Goal: Task Accomplishment & Management: Manage account settings

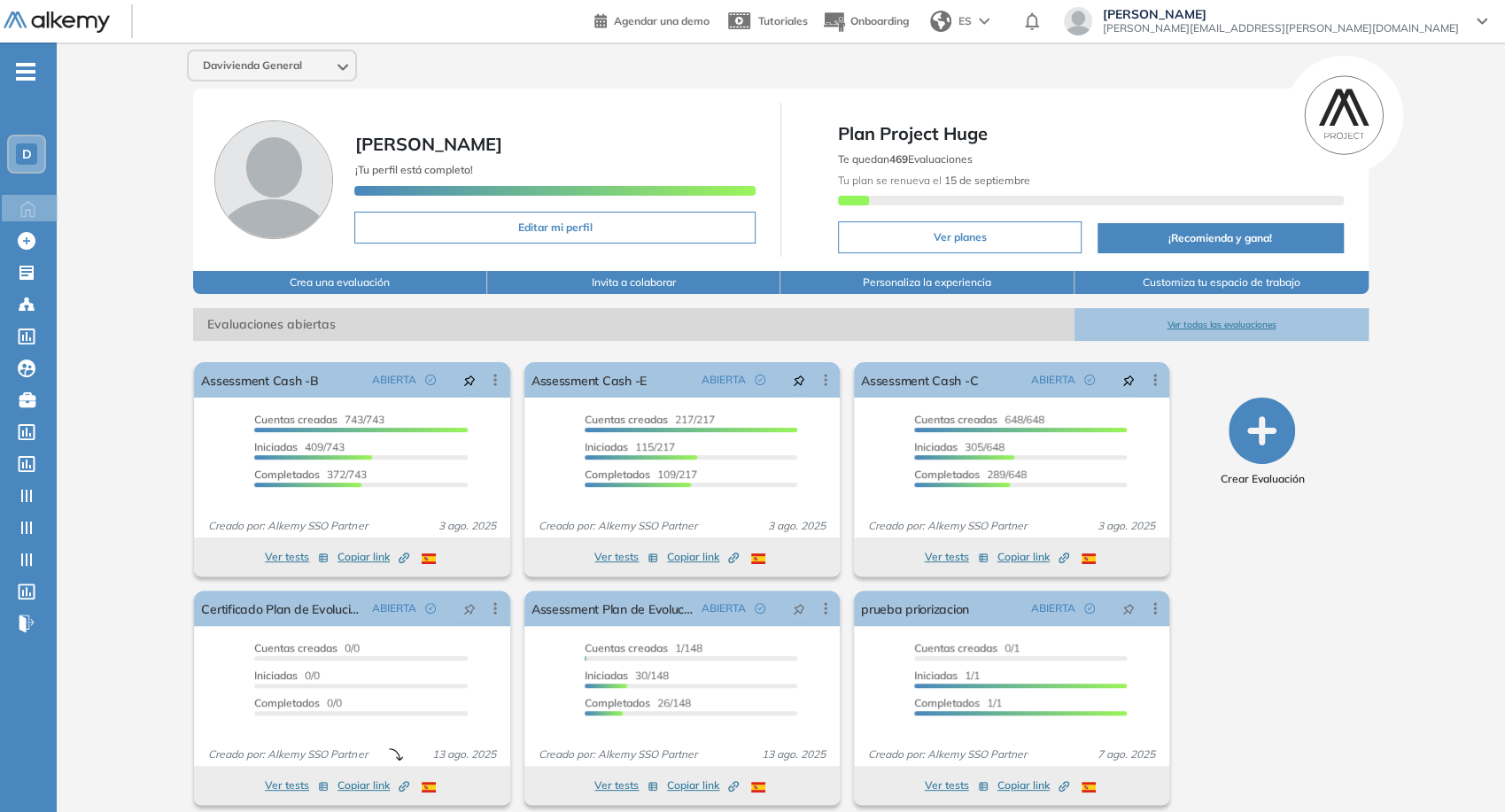
click at [1344, 30] on span "[PERSON_NAME][EMAIL_ADDRESS][PERSON_NAME][DOMAIN_NAME]" at bounding box center [1281, 28] width 357 height 15
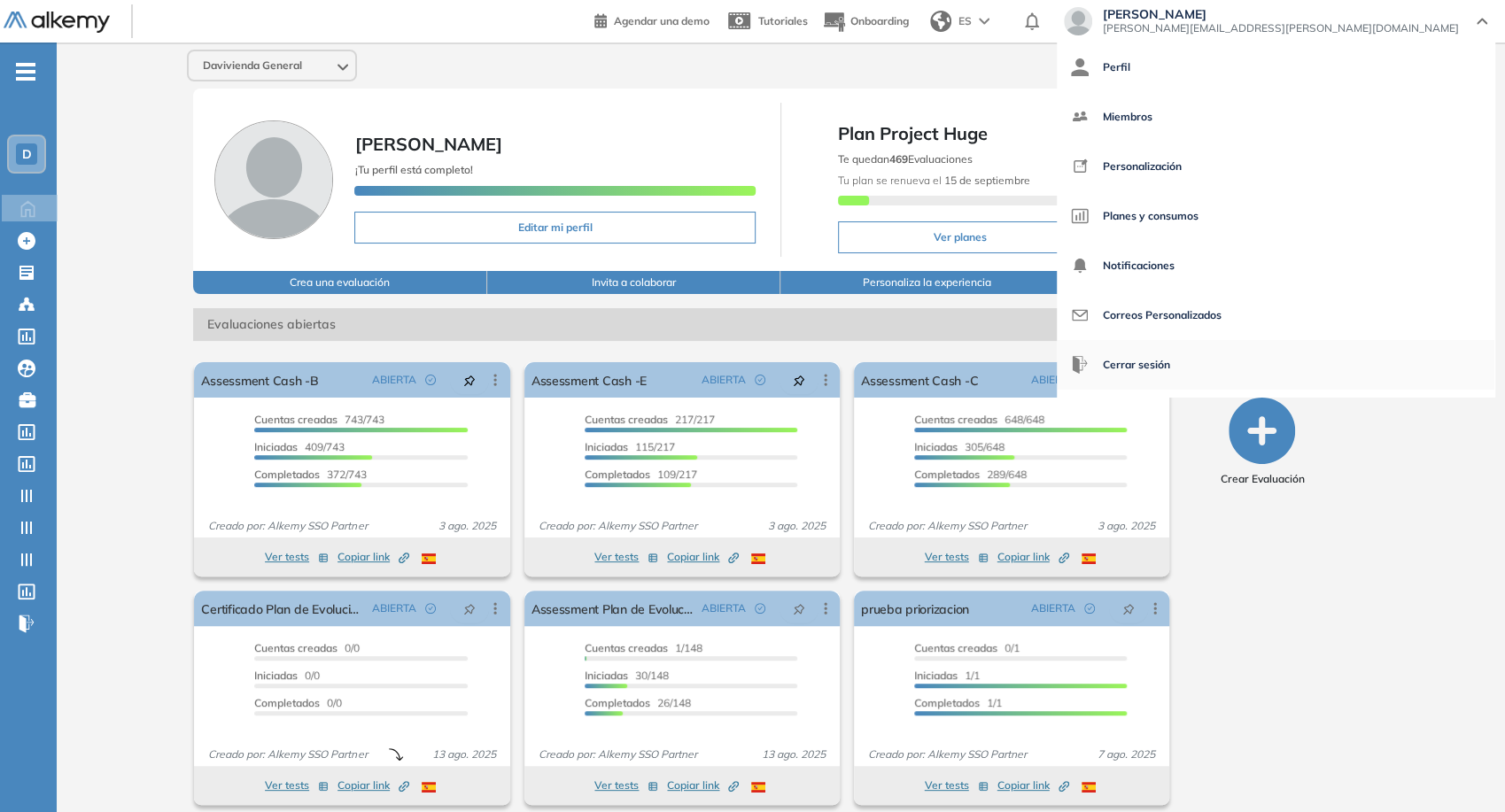
click at [1170, 355] on span "Cerrar sesión" at bounding box center [1136, 365] width 67 height 43
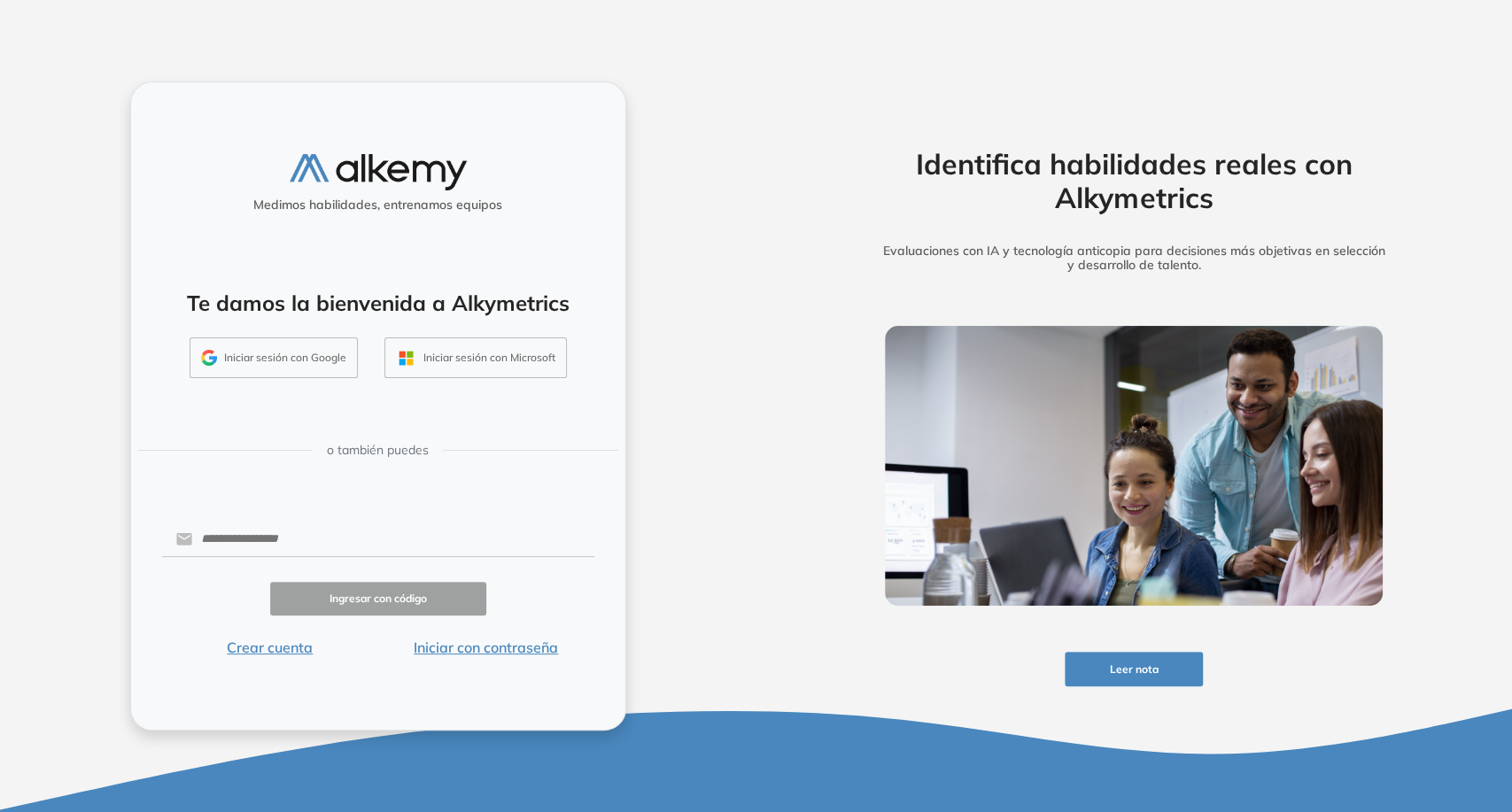
click at [316, 377] on button "Iniciar sesión con Google" at bounding box center [274, 358] width 168 height 41
